Goal: Information Seeking & Learning: Learn about a topic

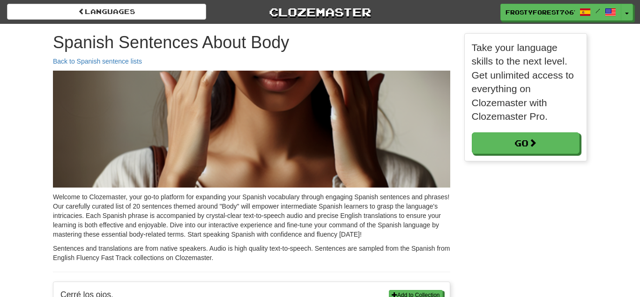
click at [347, 7] on link "Clozemaster" at bounding box center [319, 12] width 199 height 16
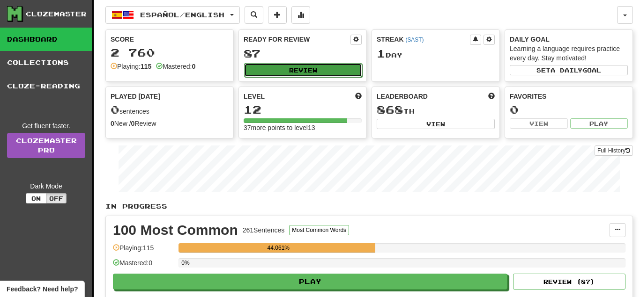
click at [309, 72] on button "Review" at bounding box center [303, 70] width 118 height 14
select select "**"
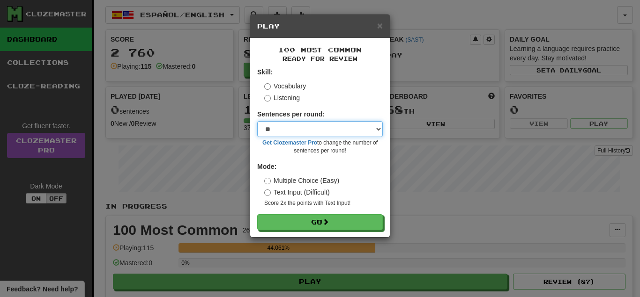
click option "**" at bounding box center [0, 0] width 0 height 0
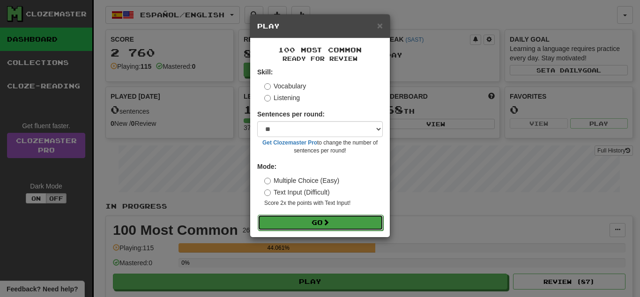
click at [288, 228] on button "Go" at bounding box center [320, 223] width 125 height 16
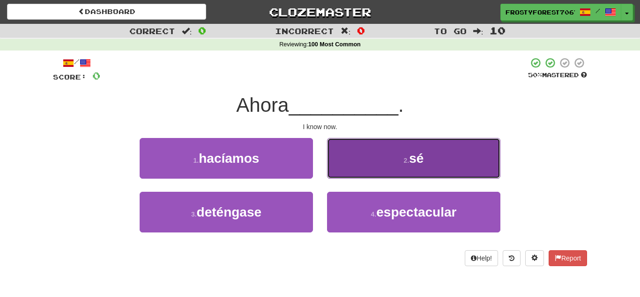
click at [408, 158] on small "2 ." at bounding box center [407, 160] width 6 height 7
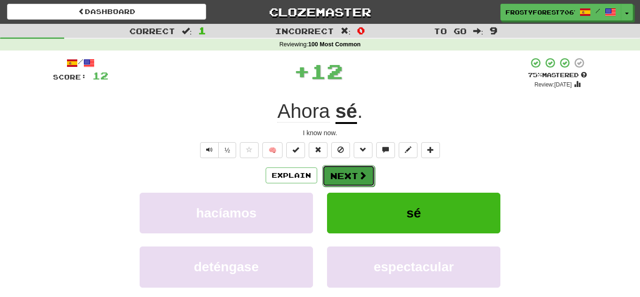
click at [356, 171] on button "Next" at bounding box center [348, 176] width 52 height 22
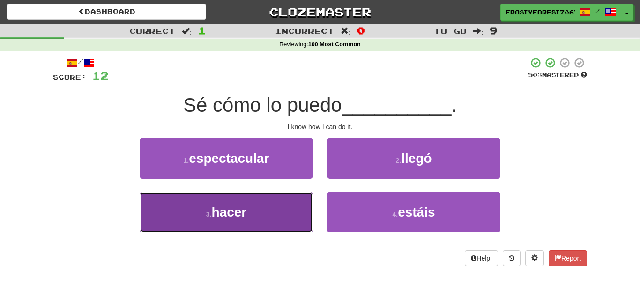
click at [228, 232] on button "3 . hacer" at bounding box center [226, 212] width 173 height 41
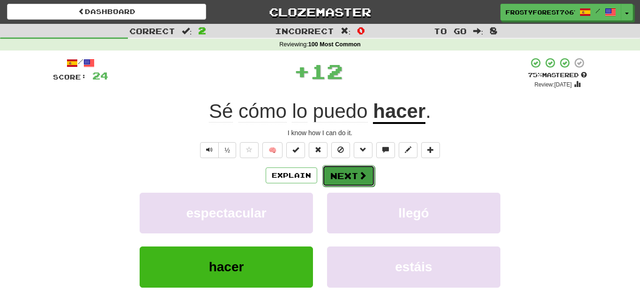
click at [349, 170] on button "Next" at bounding box center [348, 176] width 52 height 22
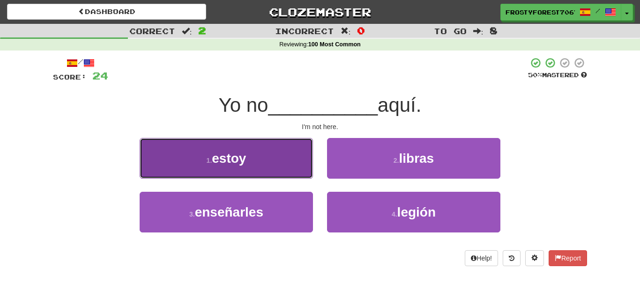
click at [283, 149] on button "1 . estoy" at bounding box center [226, 158] width 173 height 41
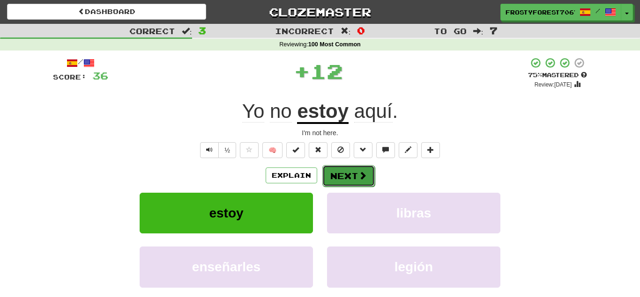
click at [345, 176] on button "Next" at bounding box center [348, 176] width 52 height 22
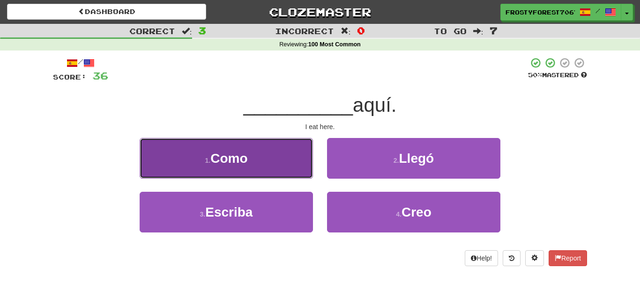
click at [277, 158] on button "1 . Como" at bounding box center [226, 158] width 173 height 41
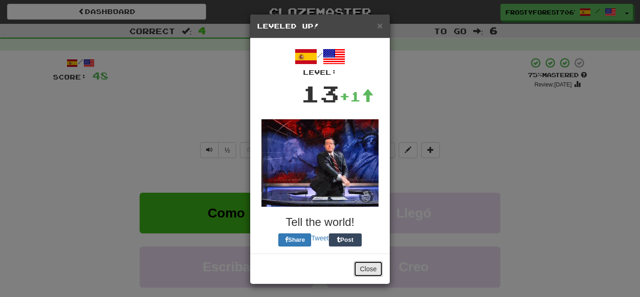
click at [365, 269] on button "Close" at bounding box center [368, 269] width 29 height 16
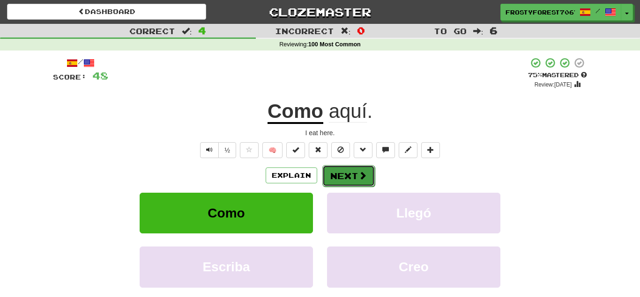
click at [360, 174] on span at bounding box center [362, 175] width 8 height 8
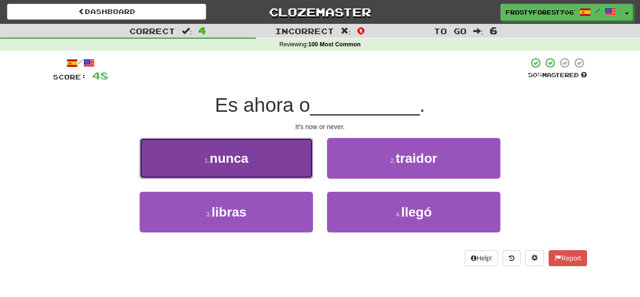
click at [281, 157] on button "1 . nunca" at bounding box center [226, 158] width 173 height 41
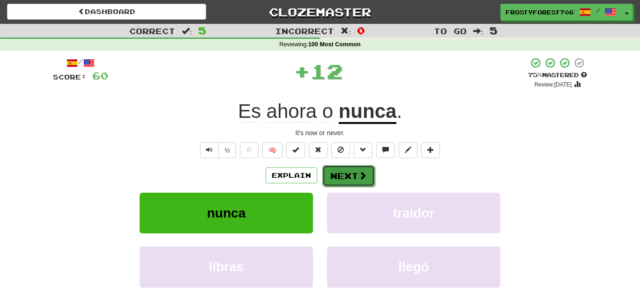
click at [342, 173] on button "Next" at bounding box center [348, 176] width 52 height 22
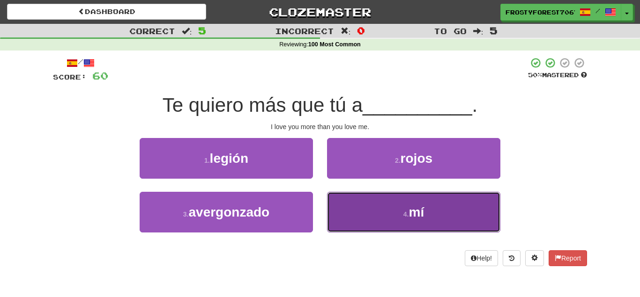
click at [359, 205] on button "4 . mí" at bounding box center [413, 212] width 173 height 41
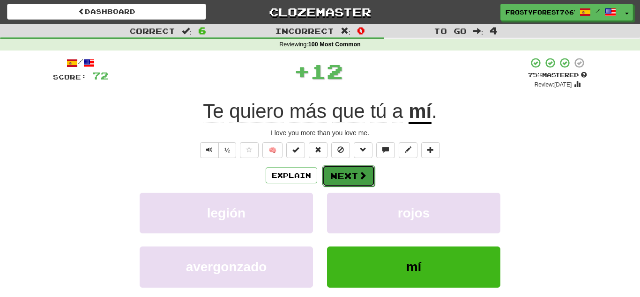
click at [353, 174] on button "Next" at bounding box center [348, 176] width 52 height 22
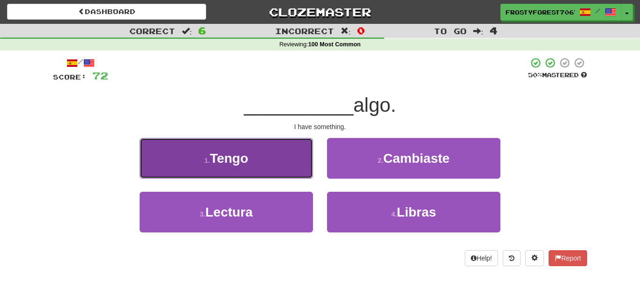
click at [276, 171] on button "1 . Tengo" at bounding box center [226, 158] width 173 height 41
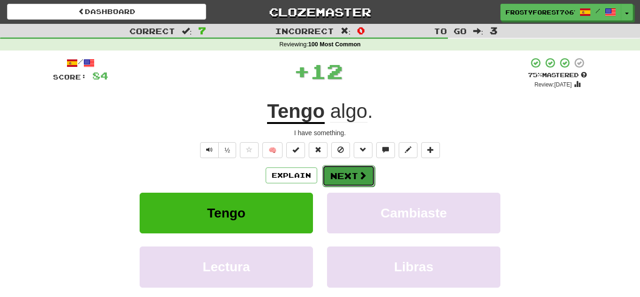
click at [327, 175] on button "Next" at bounding box center [348, 176] width 52 height 22
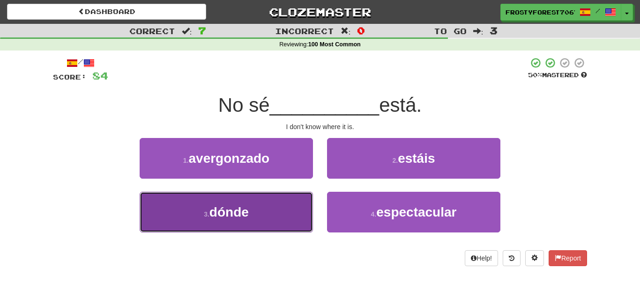
click at [263, 231] on button "3 . dónde" at bounding box center [226, 212] width 173 height 41
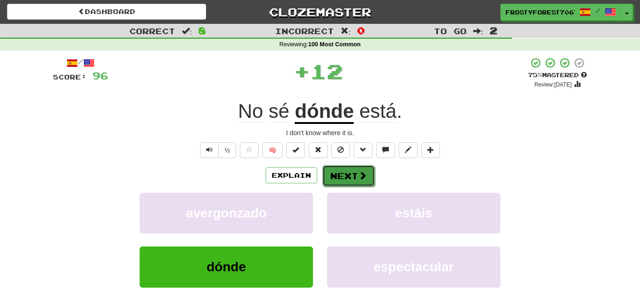
click at [355, 180] on button "Next" at bounding box center [348, 176] width 52 height 22
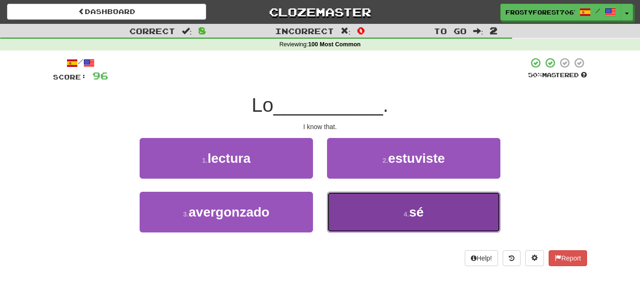
click at [375, 217] on button "4 . sé" at bounding box center [413, 212] width 173 height 41
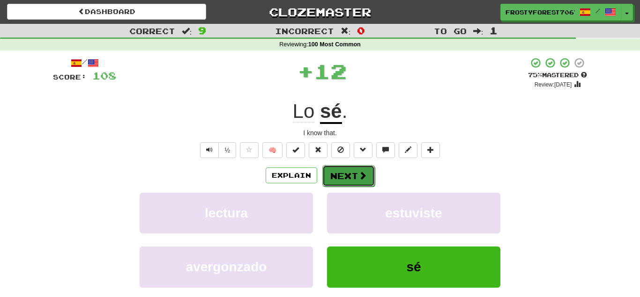
click at [357, 179] on button "Next" at bounding box center [348, 176] width 52 height 22
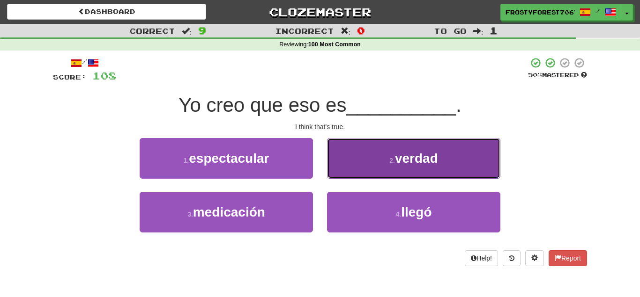
click at [366, 172] on button "2 . verdad" at bounding box center [413, 158] width 173 height 41
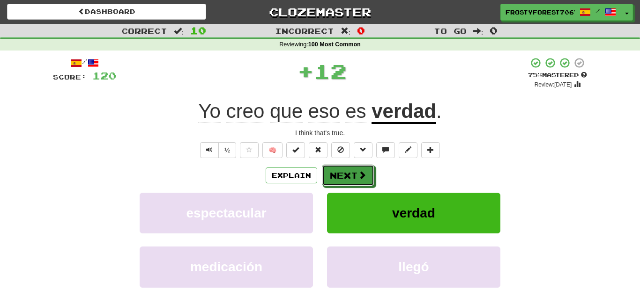
click at [366, 172] on span at bounding box center [362, 175] width 8 height 8
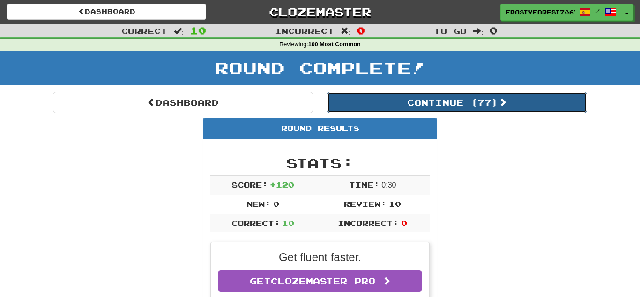
click at [503, 103] on span at bounding box center [502, 102] width 8 height 8
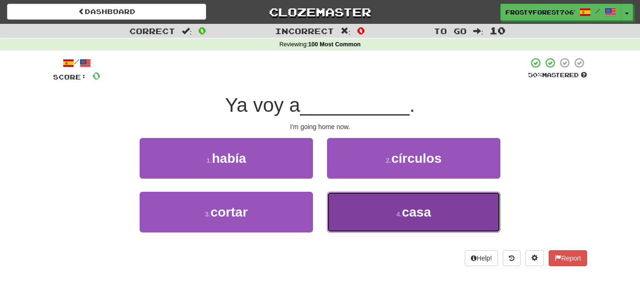
click at [364, 221] on button "4 . casa" at bounding box center [413, 212] width 173 height 41
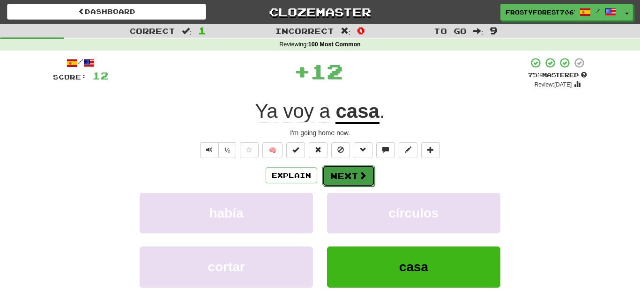
click at [362, 183] on button "Next" at bounding box center [348, 176] width 52 height 22
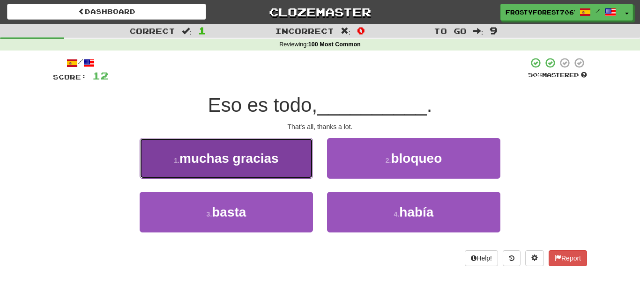
click at [289, 168] on button "1 . muchas gracias" at bounding box center [226, 158] width 173 height 41
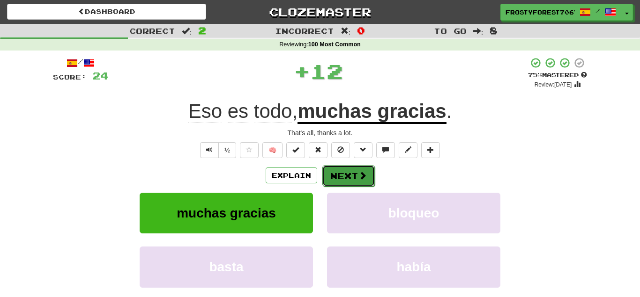
click at [350, 178] on button "Next" at bounding box center [348, 176] width 52 height 22
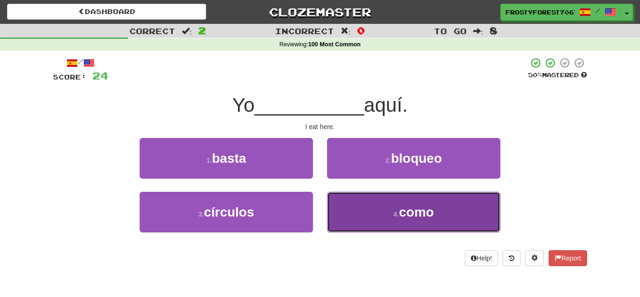
click at [369, 212] on button "4 . como" at bounding box center [413, 212] width 173 height 41
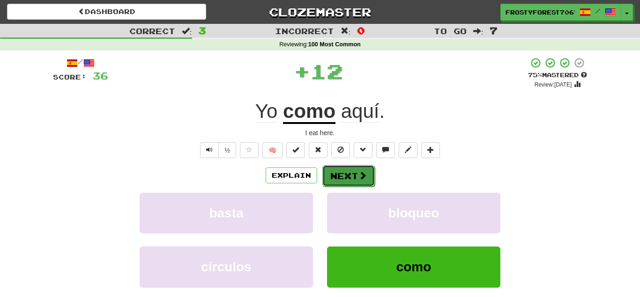
click at [354, 180] on button "Next" at bounding box center [348, 176] width 52 height 22
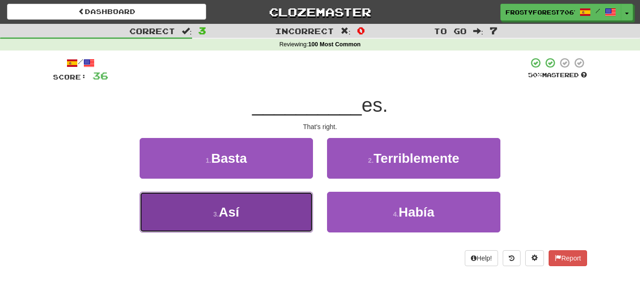
click at [288, 211] on button "3 . Así" at bounding box center [226, 212] width 173 height 41
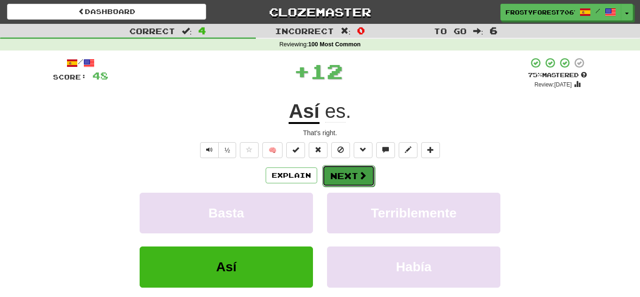
click at [358, 168] on button "Next" at bounding box center [348, 176] width 52 height 22
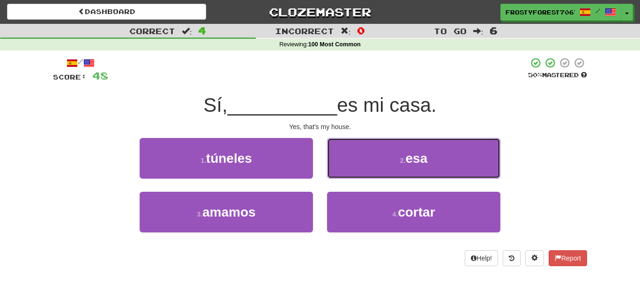
click at [358, 168] on button "2 . esa" at bounding box center [413, 158] width 173 height 41
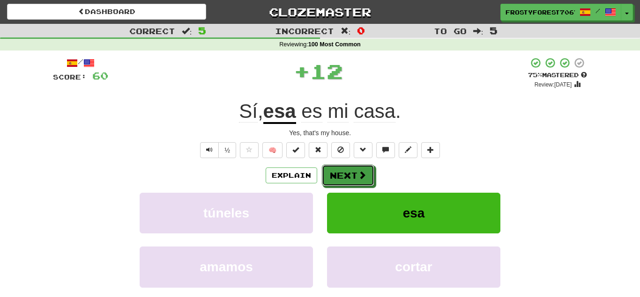
click at [358, 168] on button "Next" at bounding box center [348, 176] width 52 height 22
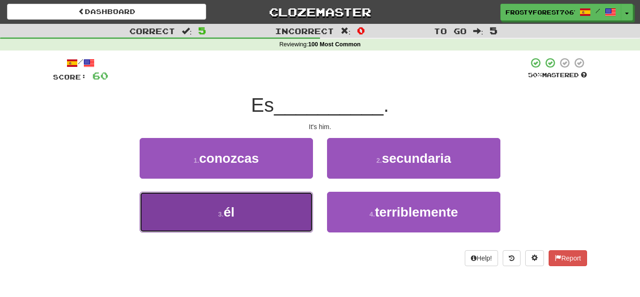
click at [299, 205] on button "3 . él" at bounding box center [226, 212] width 173 height 41
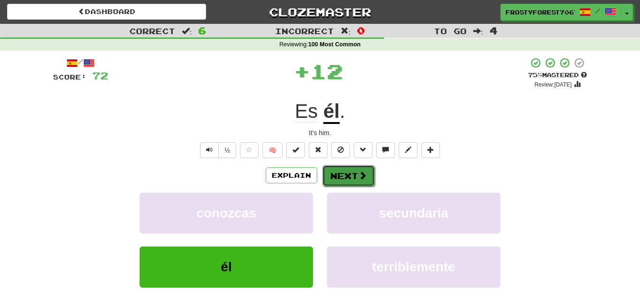
click at [352, 182] on button "Next" at bounding box center [348, 176] width 52 height 22
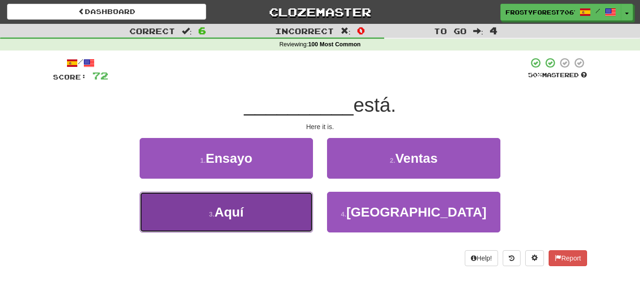
click at [298, 209] on button "3 . Aquí" at bounding box center [226, 212] width 173 height 41
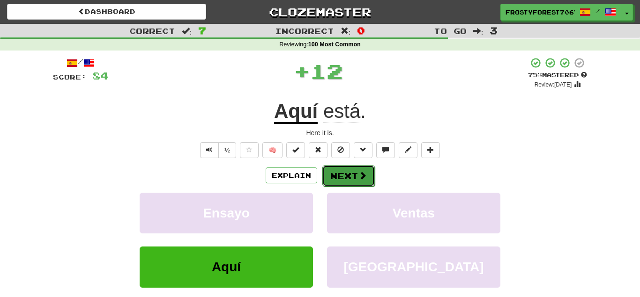
click at [351, 174] on button "Next" at bounding box center [348, 176] width 52 height 22
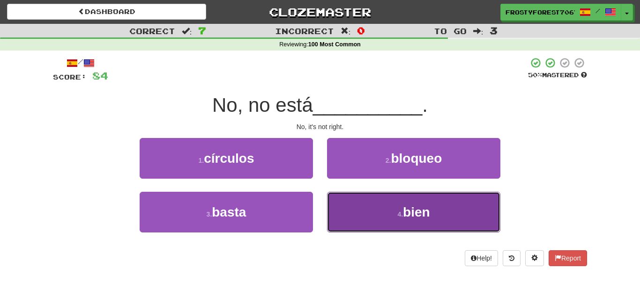
click at [339, 207] on button "4 . bien" at bounding box center [413, 212] width 173 height 41
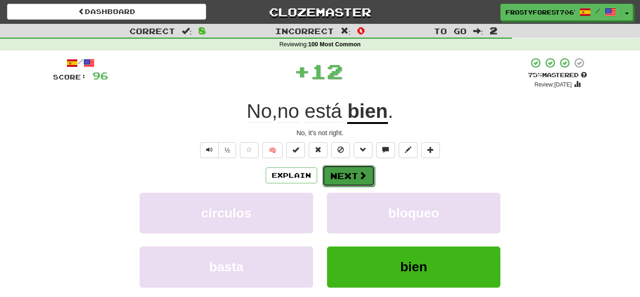
click at [351, 180] on button "Next" at bounding box center [348, 176] width 52 height 22
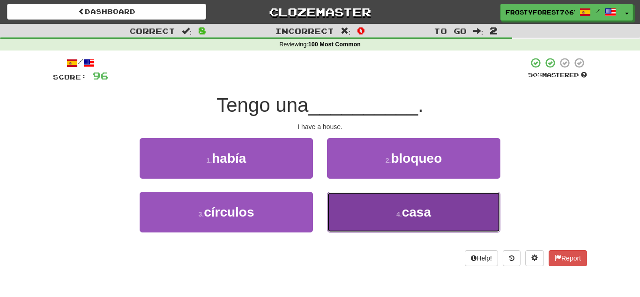
click at [355, 203] on button "4 . casa" at bounding box center [413, 212] width 173 height 41
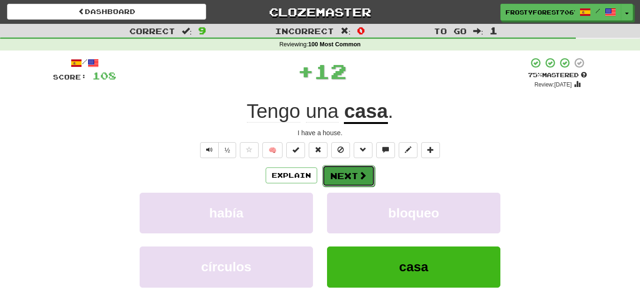
click at [356, 181] on button "Next" at bounding box center [348, 176] width 52 height 22
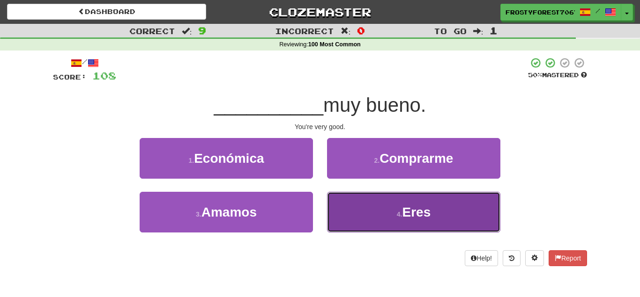
click at [377, 211] on button "4 . Eres" at bounding box center [413, 212] width 173 height 41
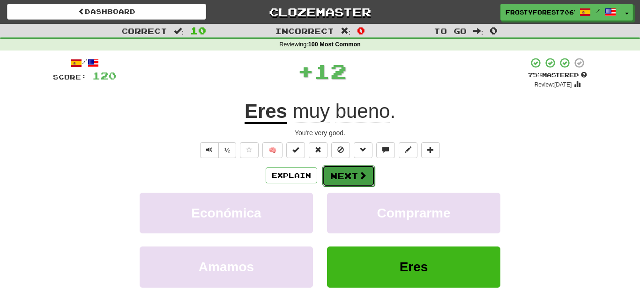
click at [361, 170] on button "Next" at bounding box center [348, 176] width 52 height 22
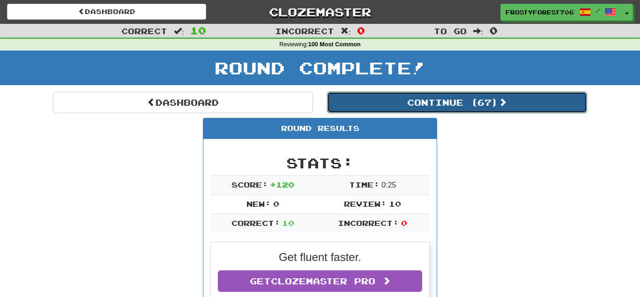
click at [511, 103] on button "Continue ( 67 )" at bounding box center [457, 103] width 260 height 22
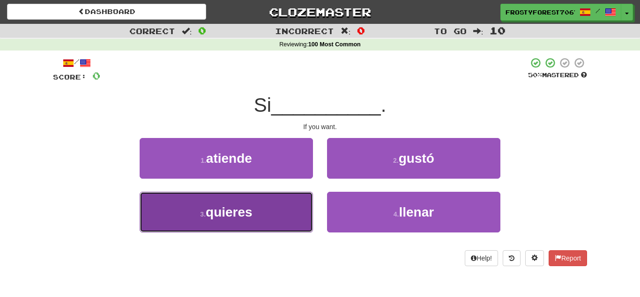
click at [295, 214] on button "3 . quieres" at bounding box center [226, 212] width 173 height 41
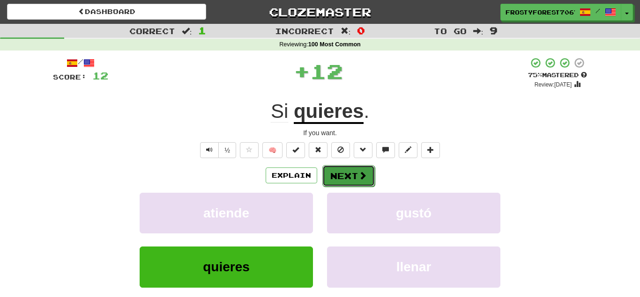
click at [348, 174] on button "Next" at bounding box center [348, 176] width 52 height 22
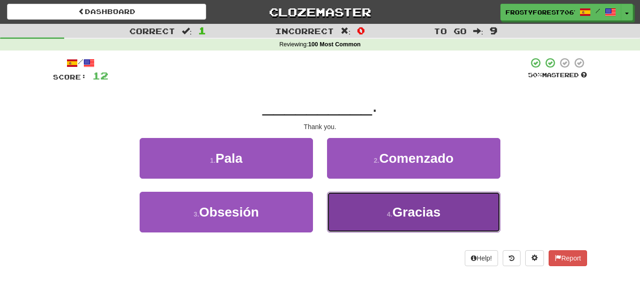
click at [359, 213] on button "4 . Gracias" at bounding box center [413, 212] width 173 height 41
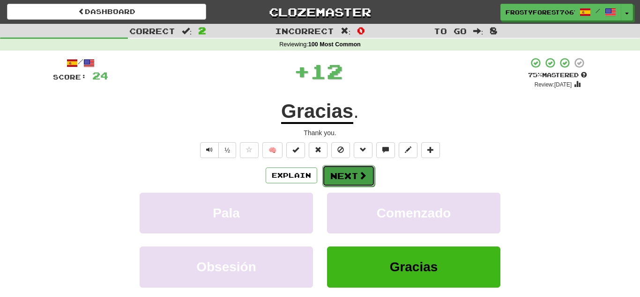
click at [352, 170] on button "Next" at bounding box center [348, 176] width 52 height 22
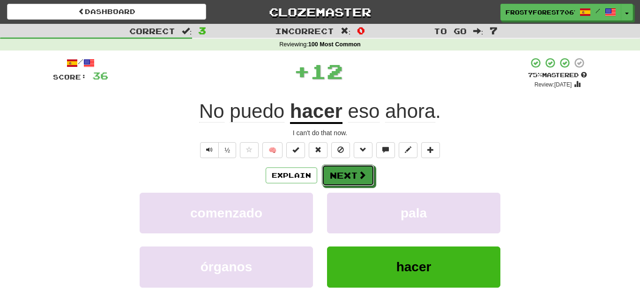
click at [352, 170] on button "Next" at bounding box center [348, 176] width 52 height 22
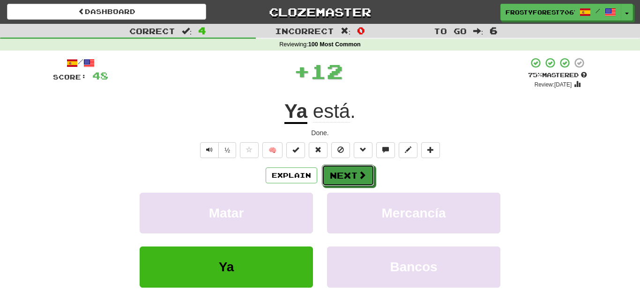
click at [352, 170] on button "Next" at bounding box center [348, 176] width 52 height 22
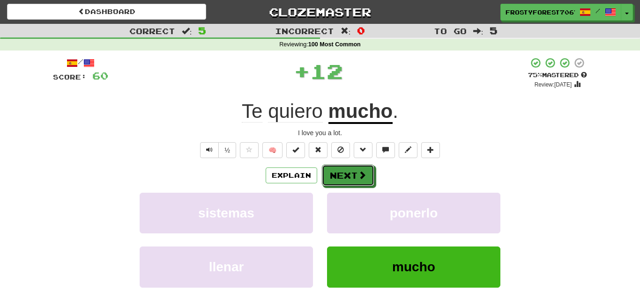
click at [352, 170] on button "Next" at bounding box center [348, 176] width 52 height 22
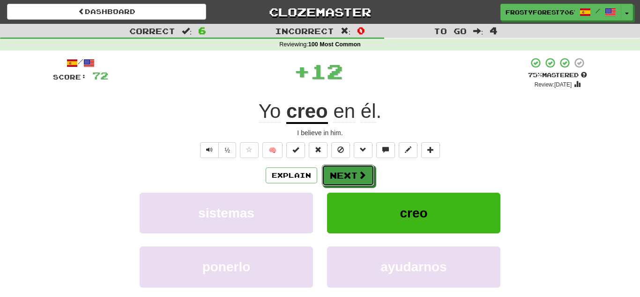
click at [352, 170] on button "Next" at bounding box center [348, 176] width 52 height 22
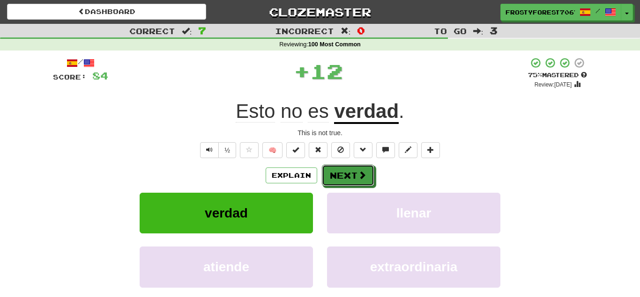
click at [352, 170] on button "Next" at bounding box center [348, 176] width 52 height 22
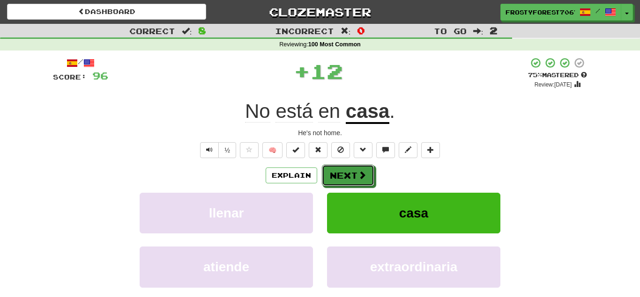
click at [352, 170] on button "Next" at bounding box center [348, 176] width 52 height 22
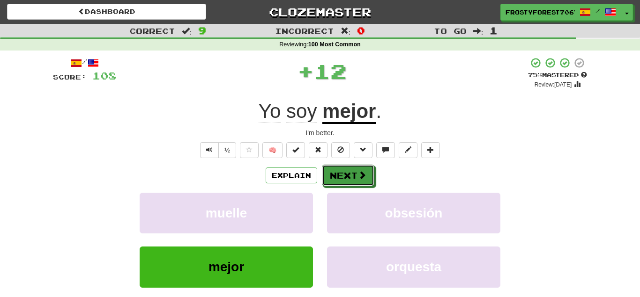
click at [352, 170] on button "Next" at bounding box center [348, 176] width 52 height 22
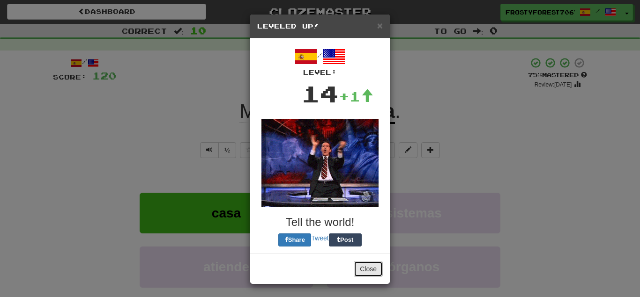
click at [375, 271] on button "Close" at bounding box center [368, 269] width 29 height 16
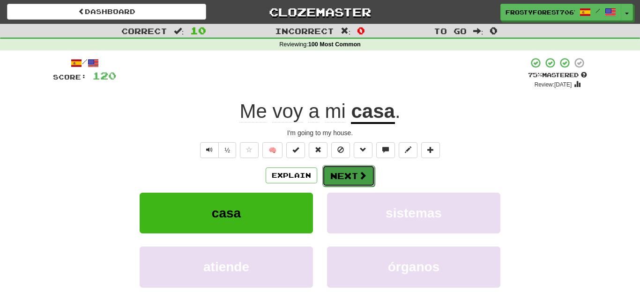
click at [347, 179] on button "Next" at bounding box center [348, 176] width 52 height 22
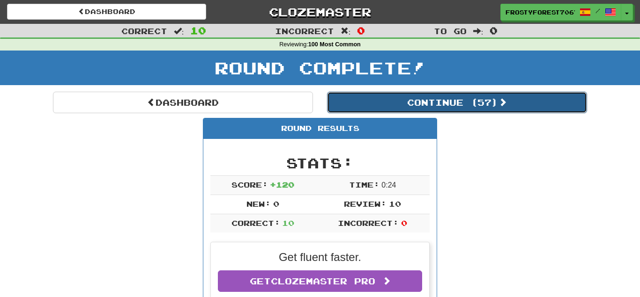
click at [494, 98] on button "Continue ( 57 )" at bounding box center [457, 103] width 260 height 22
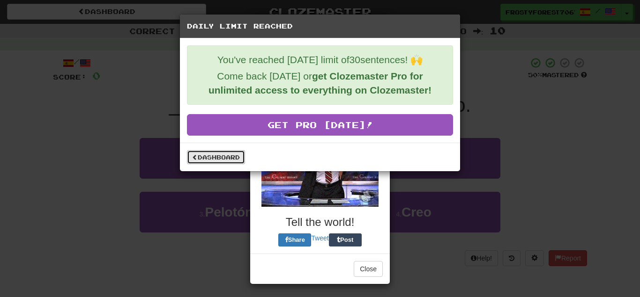
click at [228, 159] on link "Dashboard" at bounding box center [216, 157] width 58 height 14
